Goal: Task Accomplishment & Management: Use online tool/utility

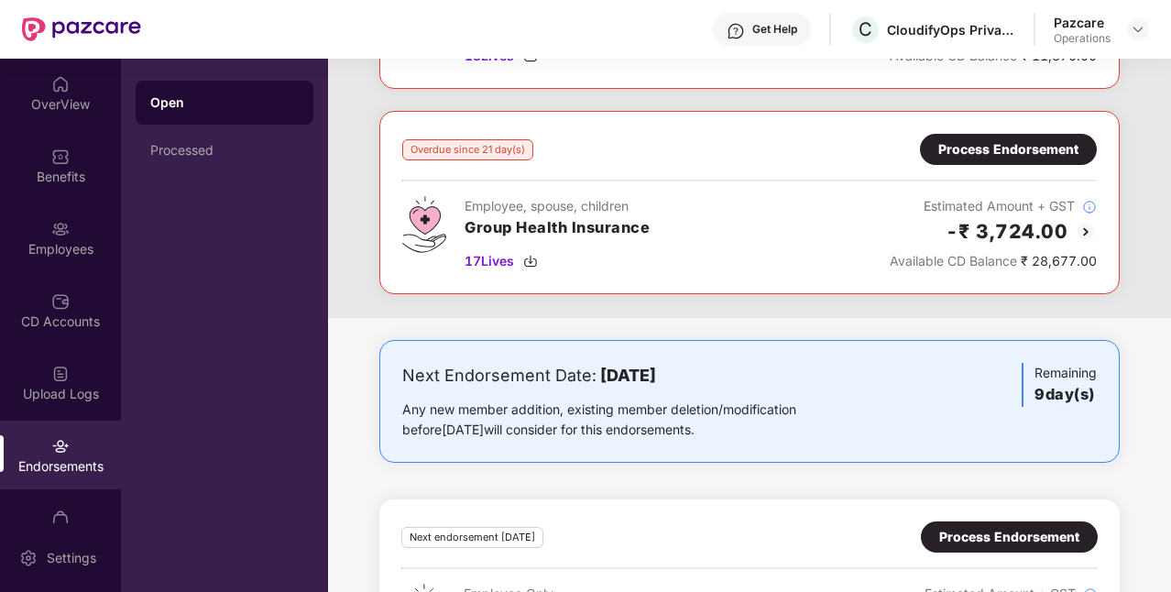
scroll to position [469, 0]
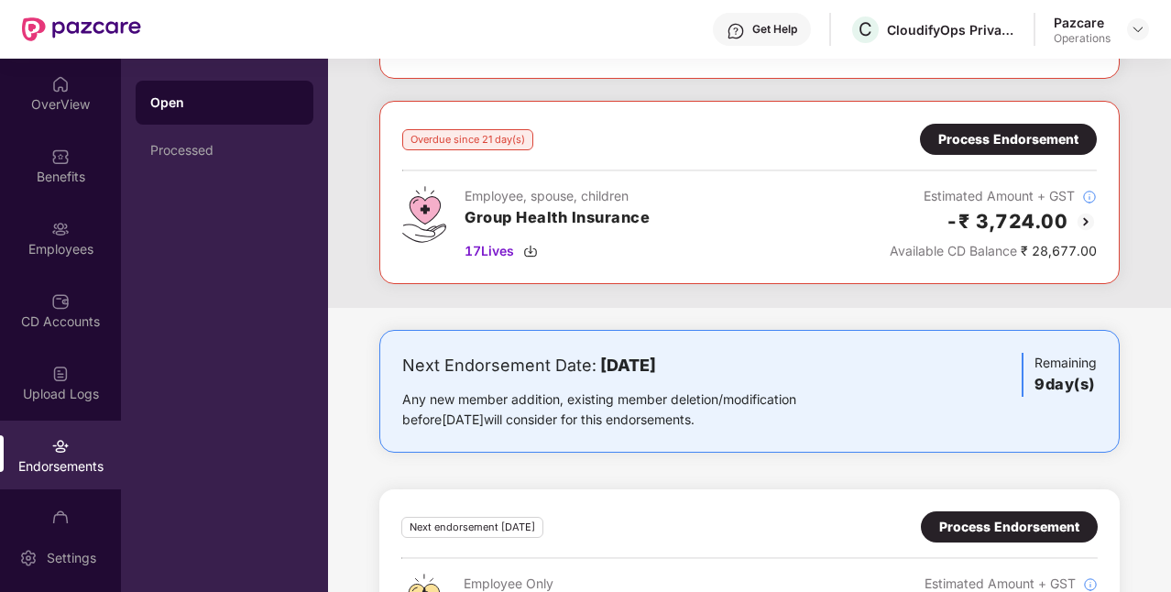
click at [986, 143] on div "Process Endorsement" at bounding box center [1008, 139] width 140 height 20
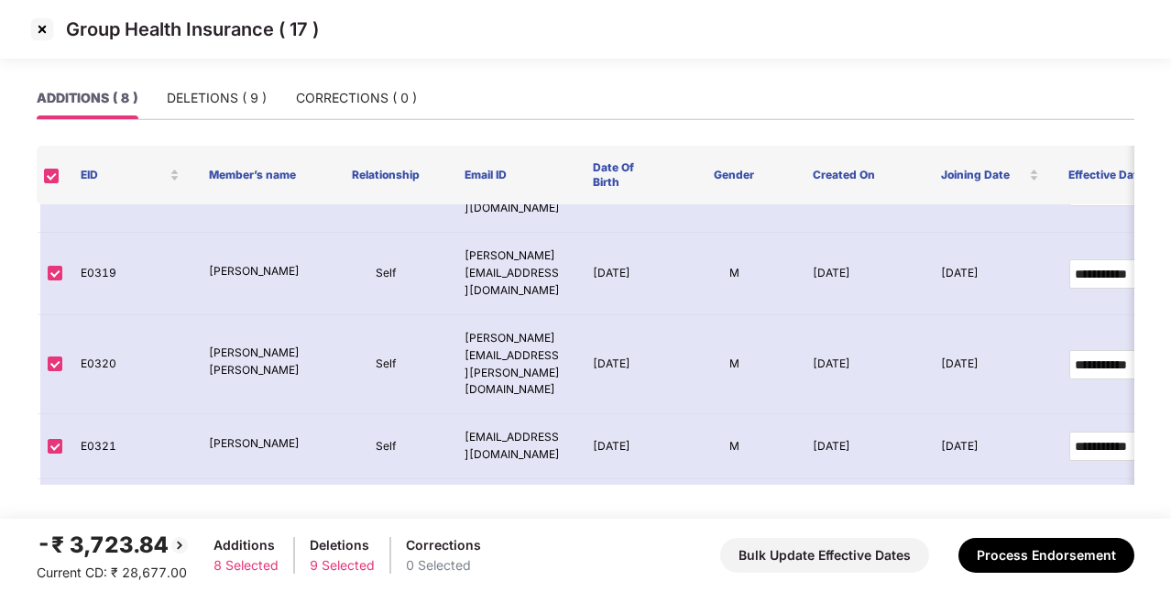
scroll to position [0, 0]
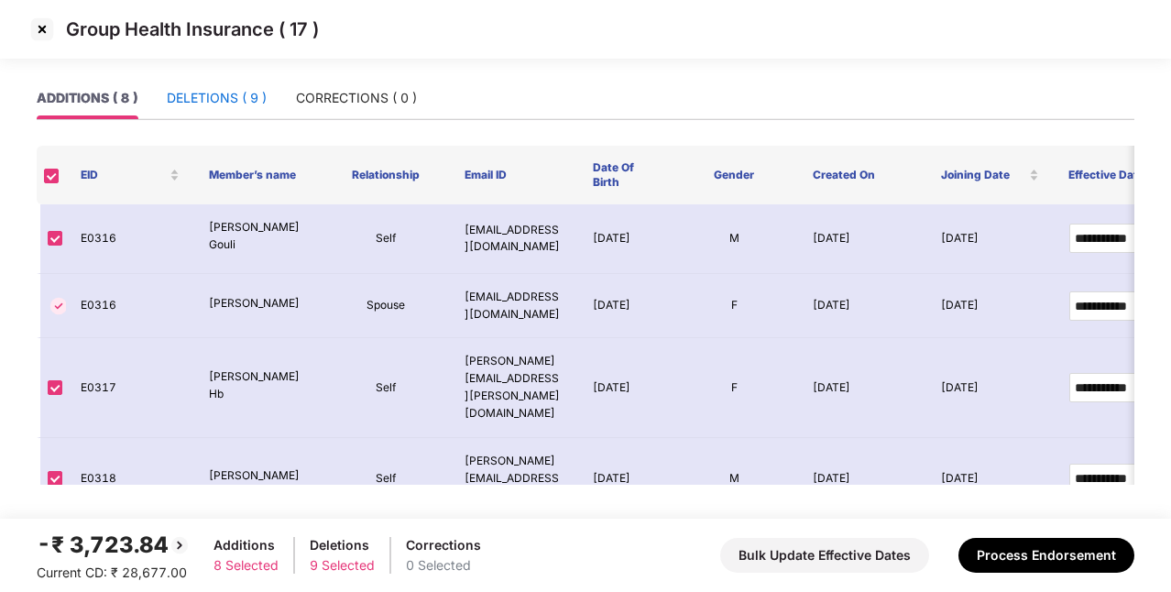
click at [258, 95] on div "DELETIONS ( 9 )" at bounding box center [217, 98] width 100 height 20
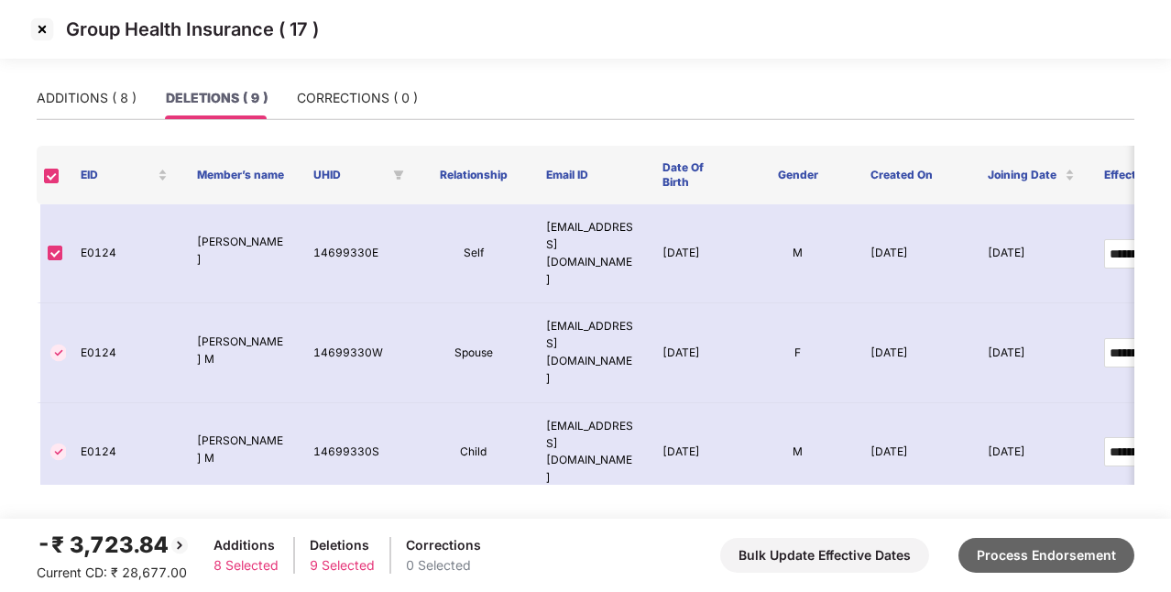
click at [1037, 552] on button "Process Endorsement" at bounding box center [1047, 555] width 176 height 35
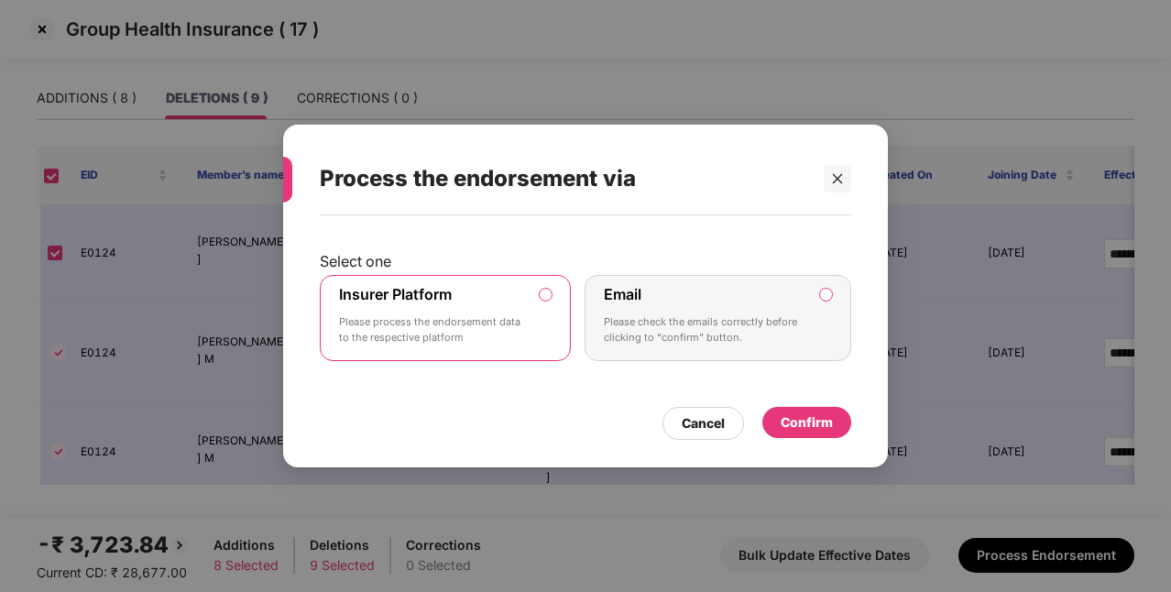
click at [818, 425] on div "Confirm" at bounding box center [807, 422] width 52 height 20
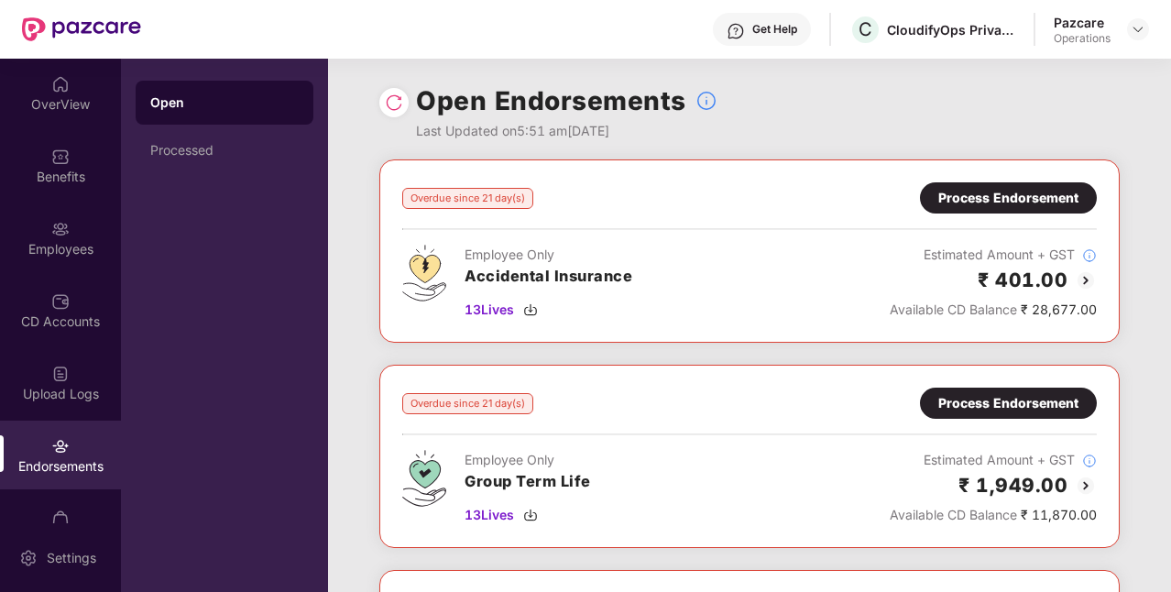
click at [400, 102] on img at bounding box center [394, 102] width 18 height 18
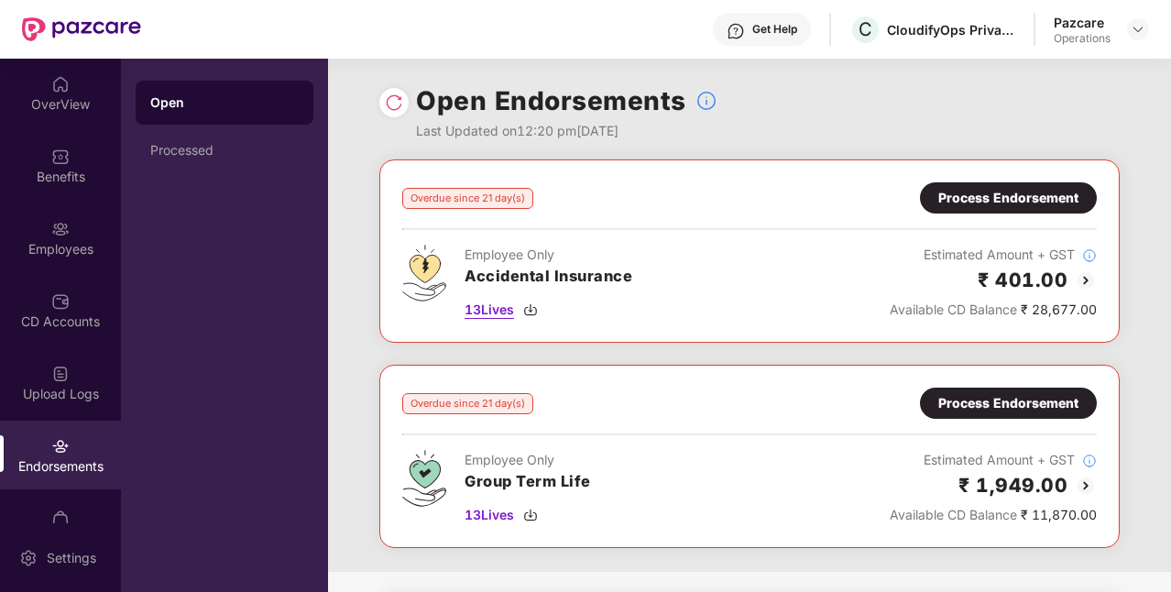
click at [531, 309] on img at bounding box center [530, 309] width 15 height 15
click at [1134, 28] on img at bounding box center [1138, 29] width 15 height 15
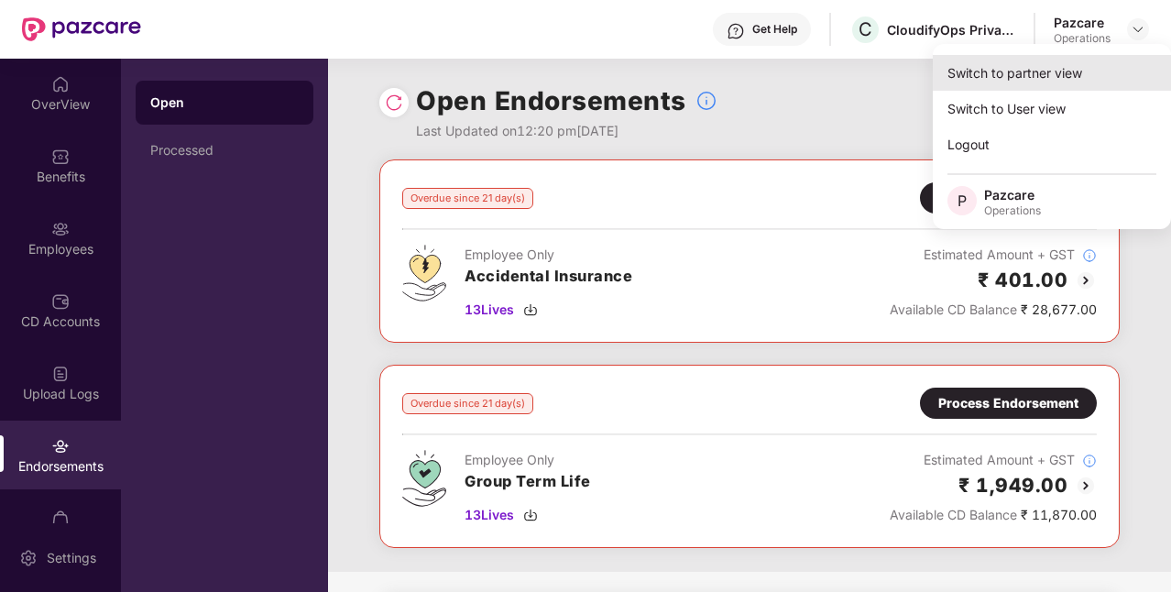
click at [1015, 81] on div "Switch to partner view" at bounding box center [1052, 73] width 238 height 36
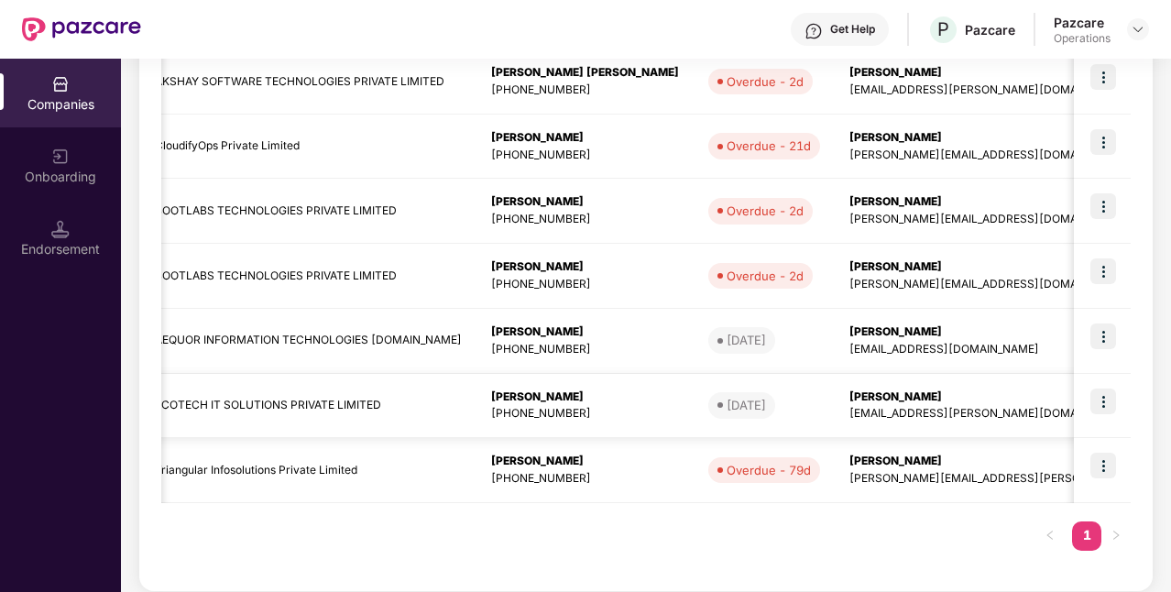
scroll to position [0, 439]
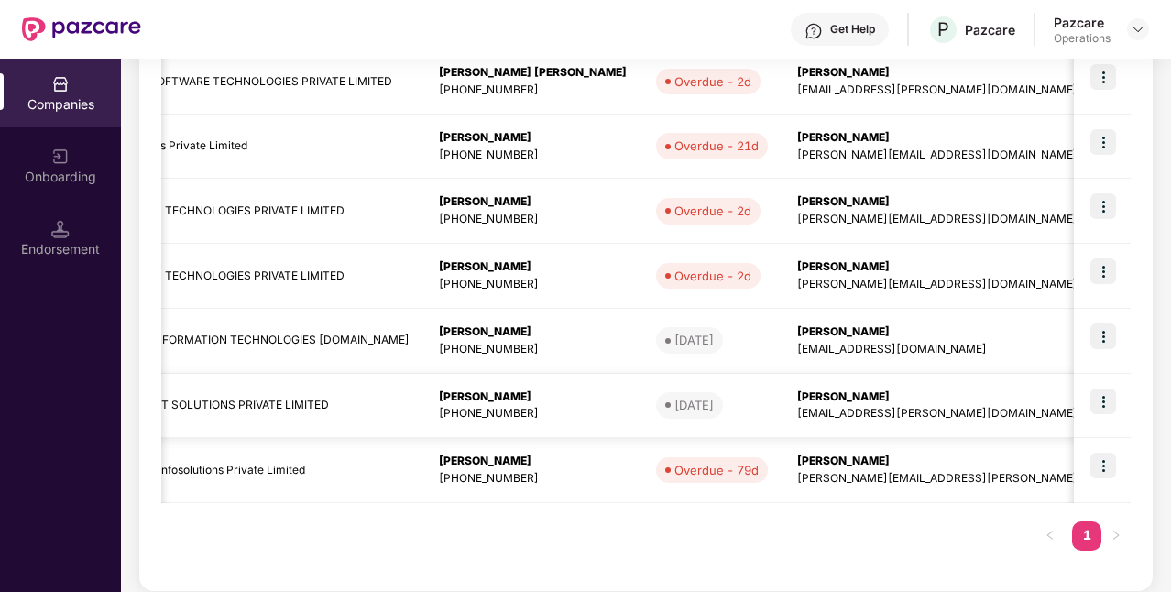
click at [1098, 392] on img at bounding box center [1104, 402] width 26 height 26
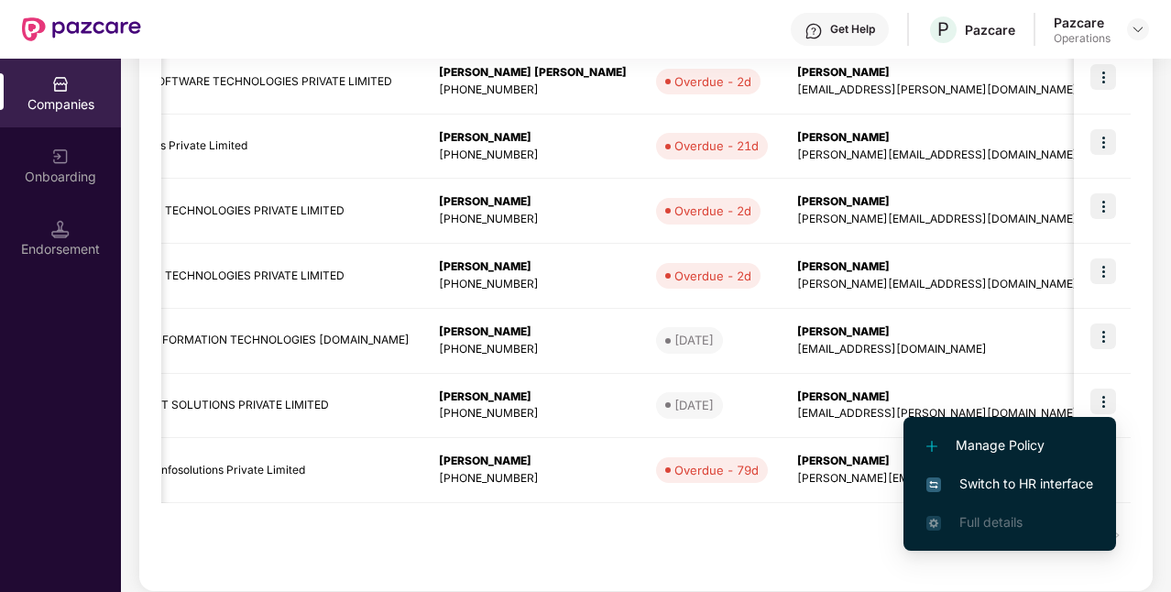
click at [1017, 484] on span "Switch to HR interface" at bounding box center [1010, 484] width 167 height 20
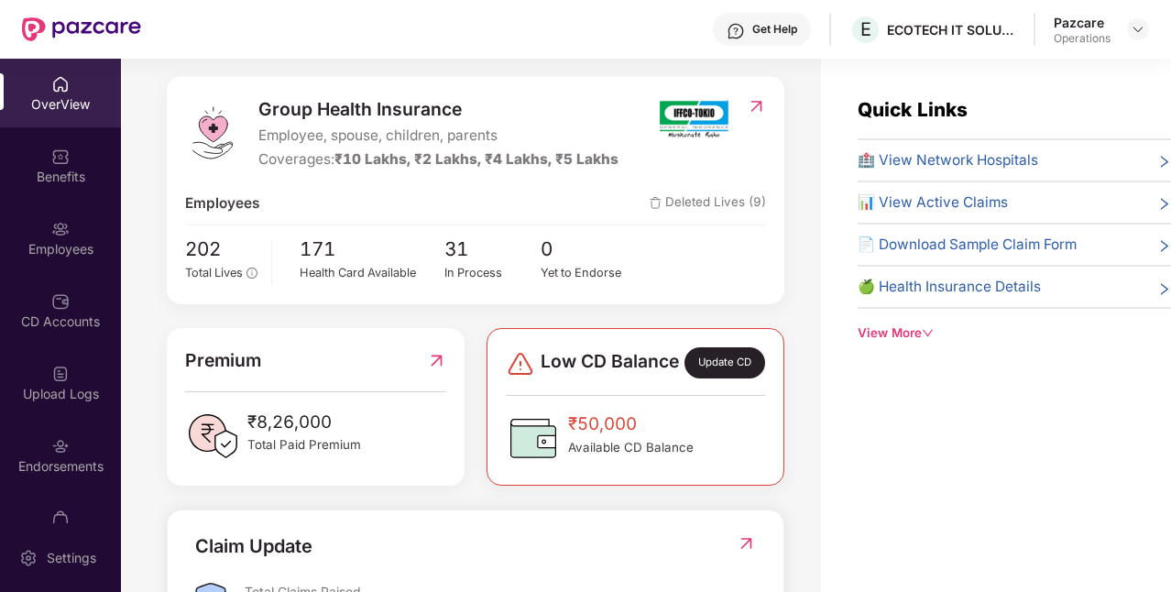
scroll to position [215, 0]
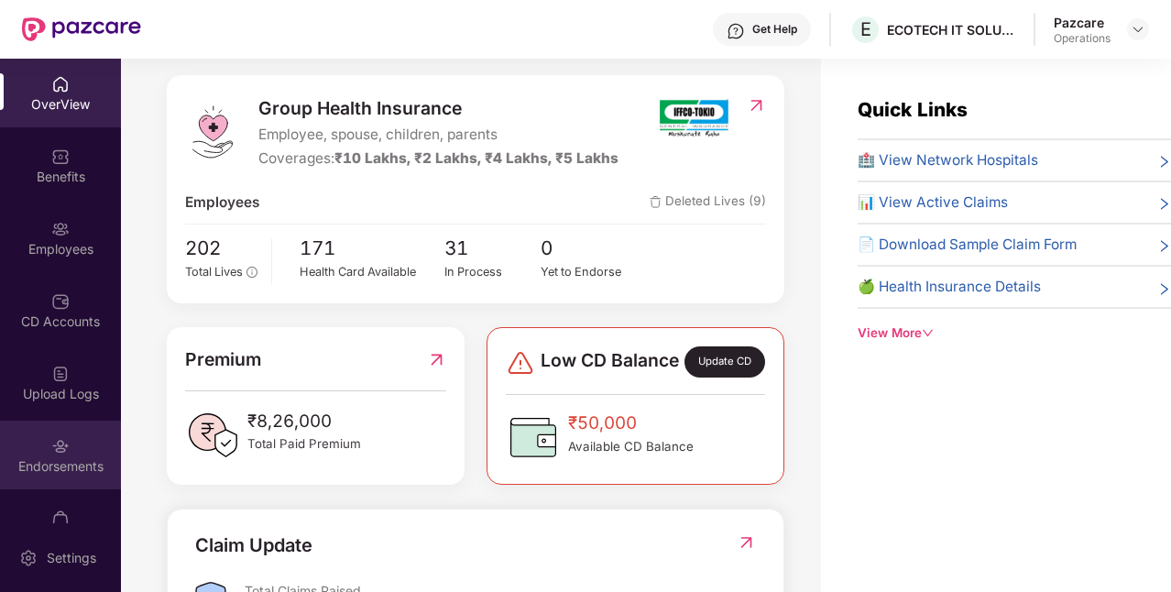
click at [76, 453] on div "Endorsements" at bounding box center [60, 455] width 121 height 69
